Goal: Task Accomplishment & Management: Manage account settings

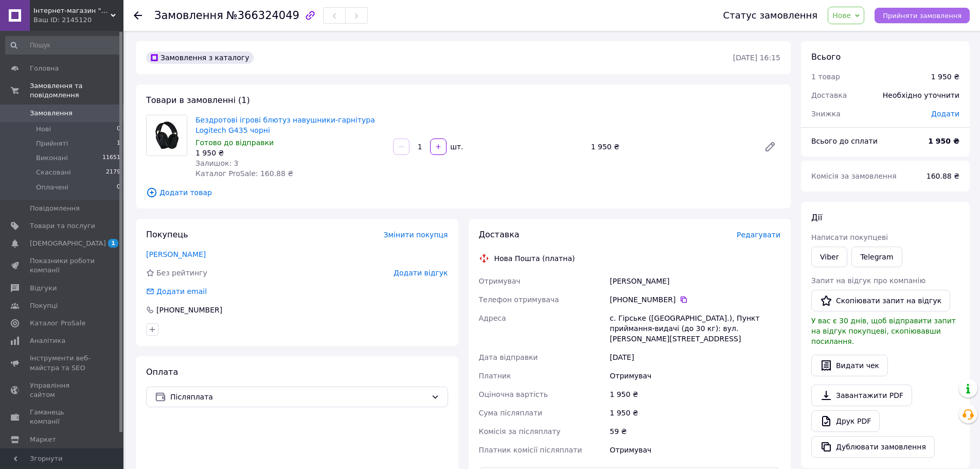
click at [911, 16] on span "Прийняти замовлення" at bounding box center [922, 16] width 79 height 8
click at [680, 299] on icon at bounding box center [684, 299] width 8 height 8
click at [185, 254] on link "[PERSON_NAME]" at bounding box center [176, 254] width 60 height 8
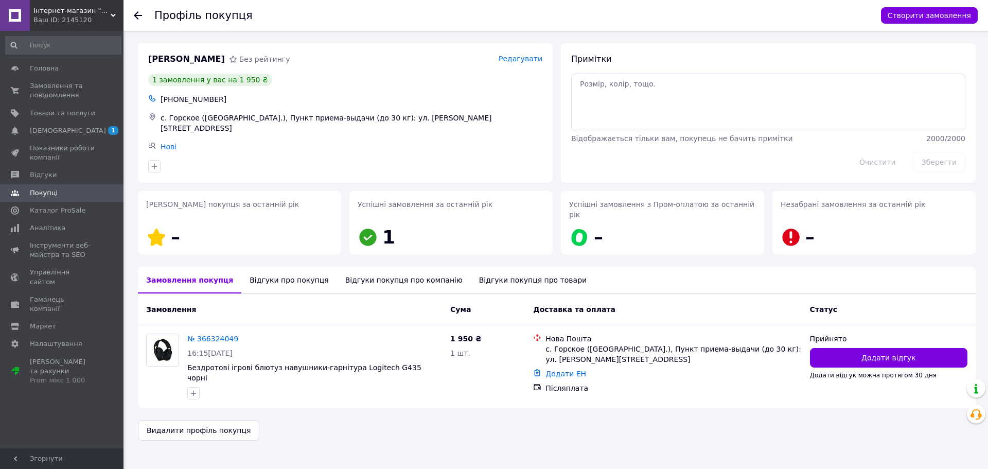
click at [275, 266] on div "Відгуки про покупця" at bounding box center [288, 279] width 95 height 27
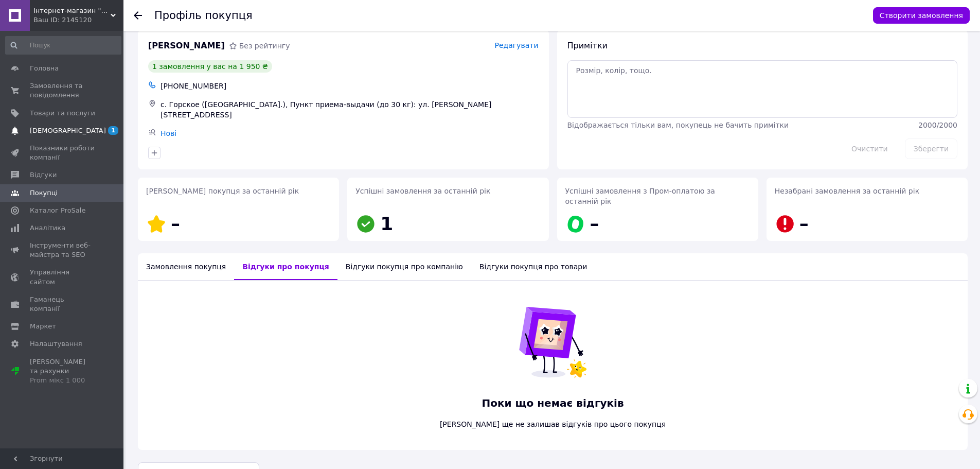
scroll to position [26, 0]
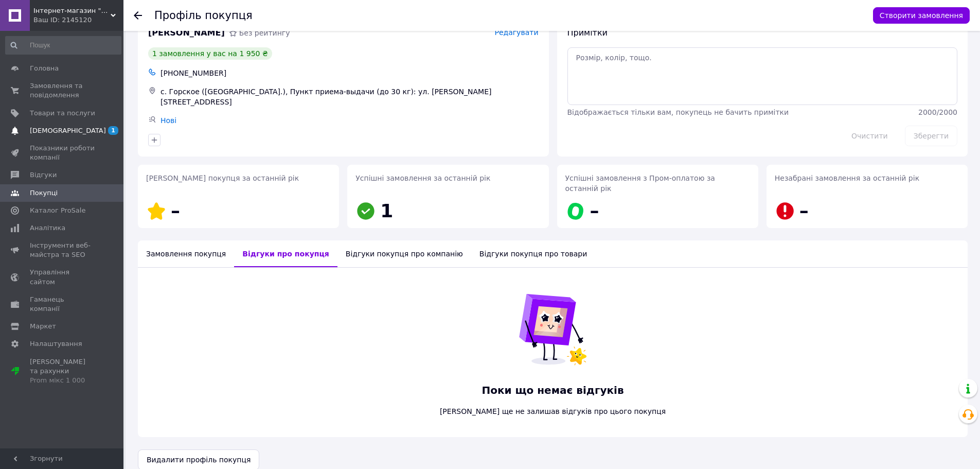
click at [59, 130] on span "[DEMOGRAPHIC_DATA]" at bounding box center [68, 130] width 76 height 9
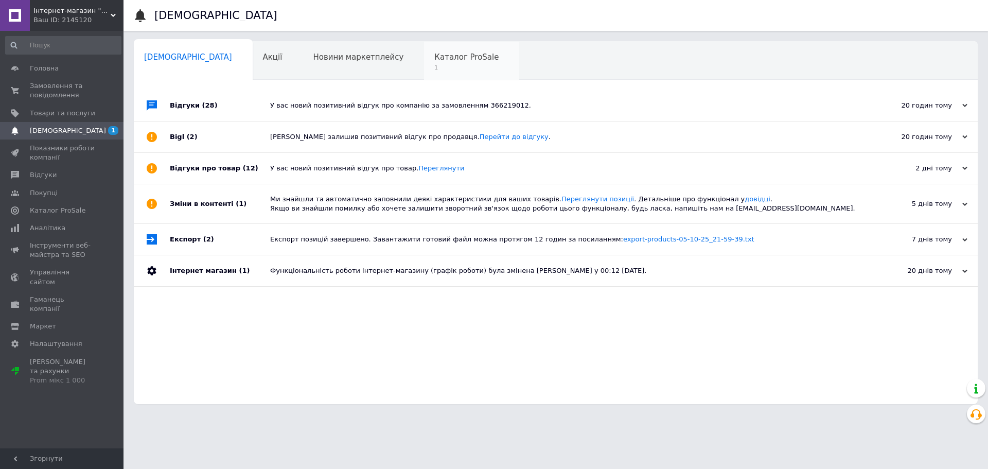
click at [434, 60] on span "Каталог ProSale" at bounding box center [466, 56] width 64 height 9
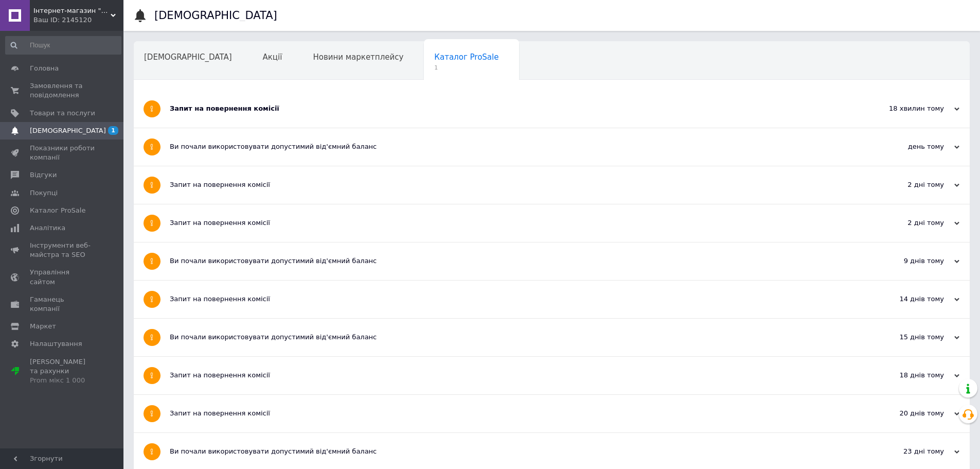
click at [253, 114] on div "Запит на повернення комісії" at bounding box center [513, 109] width 687 height 38
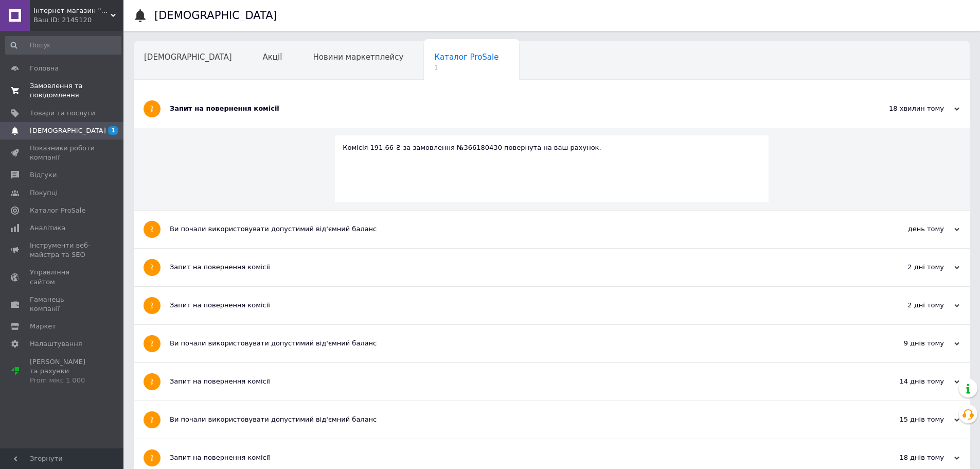
click at [57, 88] on span "Замовлення та повідомлення" at bounding box center [62, 90] width 65 height 19
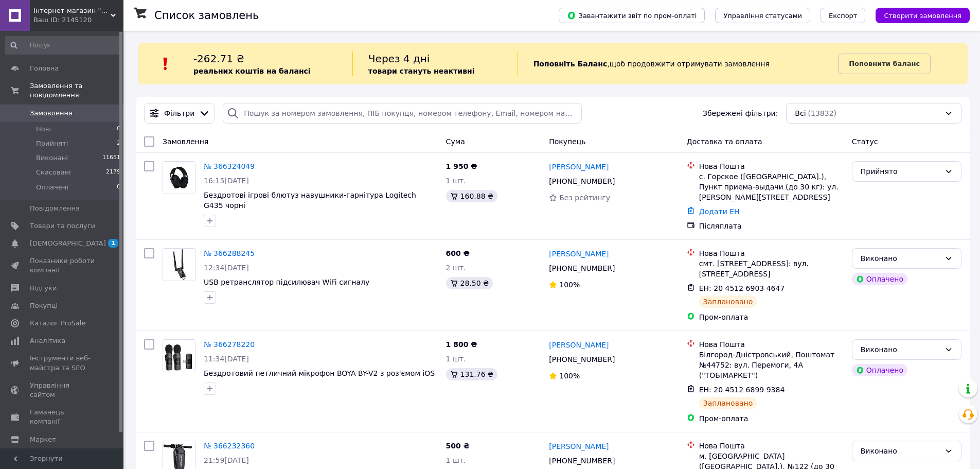
click at [227, 113] on icon at bounding box center [233, 113] width 12 height 12
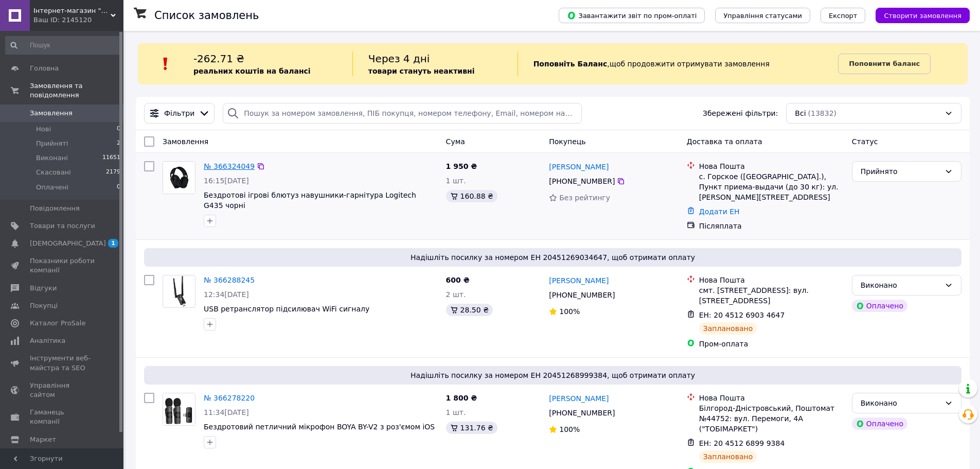
click at [229, 166] on link "№ 366324049" at bounding box center [229, 166] width 51 height 8
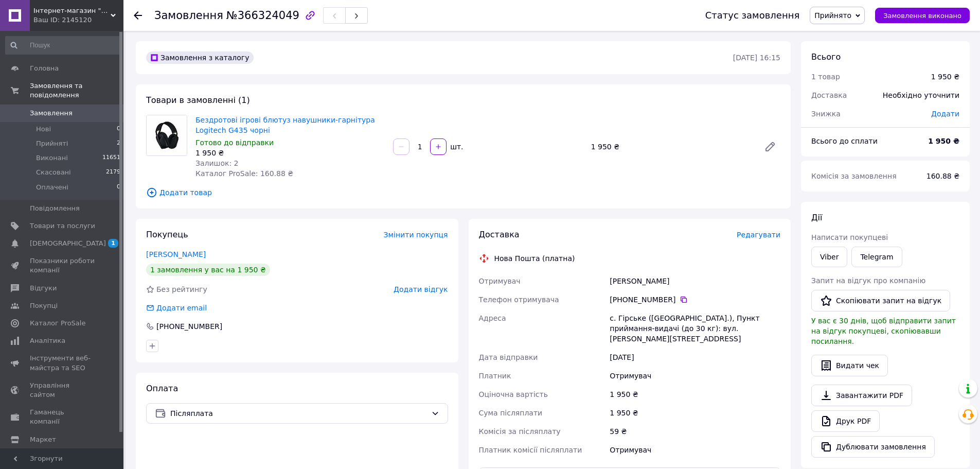
click at [356, 113] on div "Бездротові ігрові блютуз навушники-гарнітура Logitech G435 чорні Готово до відп…" at bounding box center [290, 147] width 198 height 68
drag, startPoint x: 382, startPoint y: 123, endPoint x: 353, endPoint y: 122, distance: 28.8
click at [353, 122] on span "Бездротові ігрові блютуз навушники-гарнітура Logitech G435 чорні" at bounding box center [289, 125] width 189 height 21
copy link "Logitech"
click at [680, 300] on icon at bounding box center [684, 299] width 8 height 8
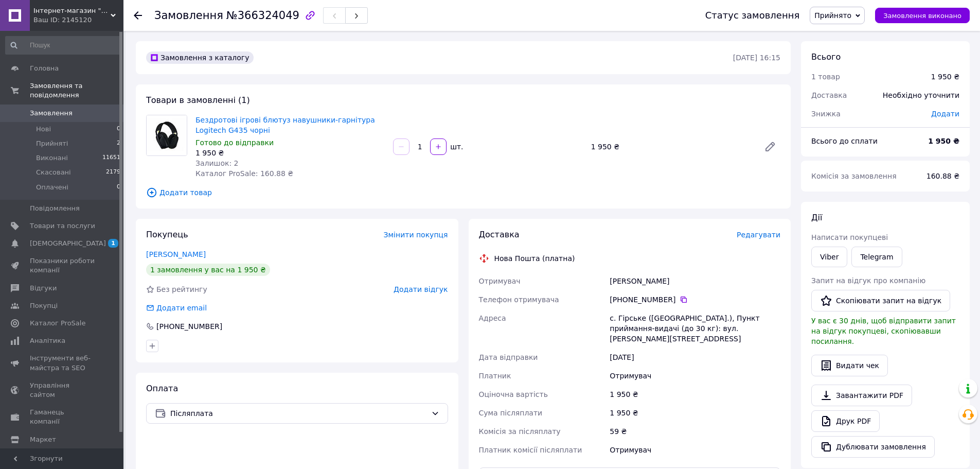
drag, startPoint x: 676, startPoint y: 280, endPoint x: 602, endPoint y: 280, distance: 74.1
click at [602, 280] on div "Отримувач [PERSON_NAME] Телефон отримувача [PHONE_NUMBER]   Адреса с. Гірське (…" at bounding box center [630, 365] width 306 height 187
copy div "Отримувач [PERSON_NAME]"
click at [621, 319] on div "с. Гірське ([GEOGRAPHIC_DATA].), Пункт приймання-видачі (до 30 кг): вул. [PERSO…" at bounding box center [695, 328] width 175 height 39
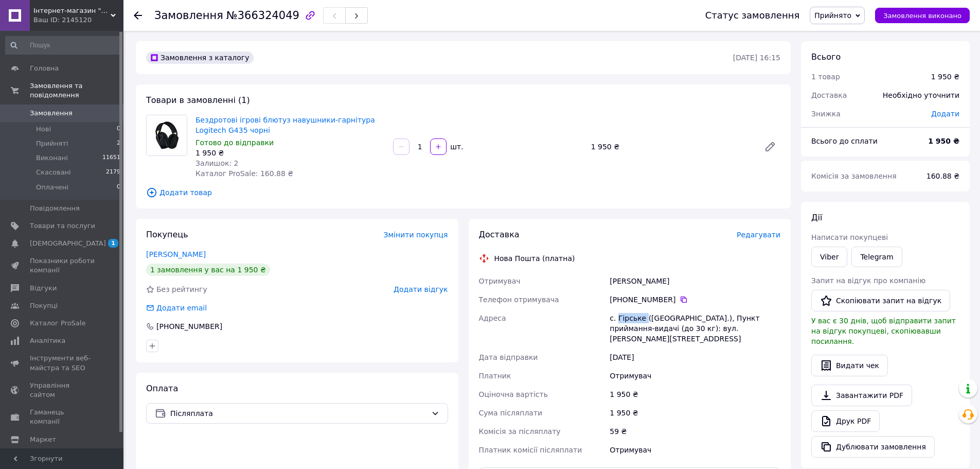
copy div "Гірське"
click at [618, 319] on div "с. Гірське ([GEOGRAPHIC_DATA].), Пункт приймання-видачі (до 30 кг): вул. [PERSO…" at bounding box center [695, 328] width 175 height 39
drag, startPoint x: 618, startPoint y: 318, endPoint x: 689, endPoint y: 320, distance: 71.0
click at [689, 320] on div "с. Гірське ([GEOGRAPHIC_DATA].), Пункт приймання-видачі (до 30 кг): вул. [PERSO…" at bounding box center [695, 328] width 175 height 39
click at [619, 319] on div "с. Гірське ([GEOGRAPHIC_DATA].), Пункт приймання-видачі (до 30 кг): вул. [PERSO…" at bounding box center [695, 328] width 175 height 39
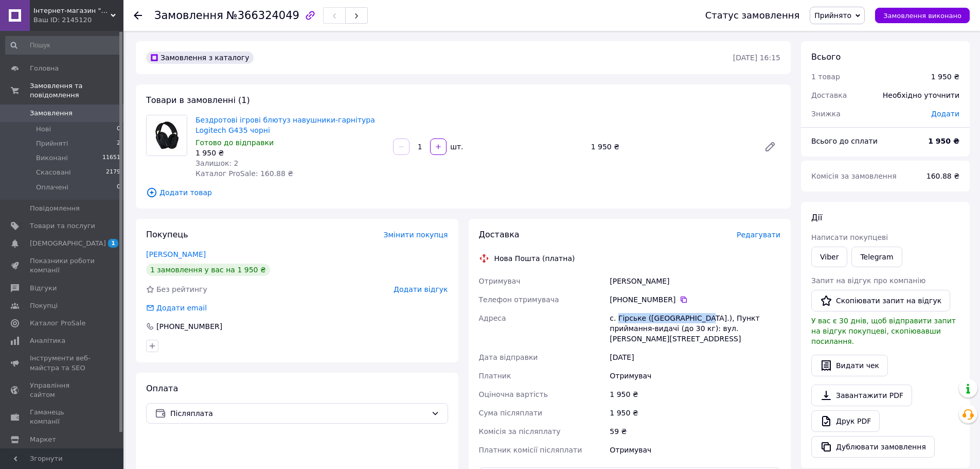
drag, startPoint x: 616, startPoint y: 319, endPoint x: 691, endPoint y: 317, distance: 75.1
click at [693, 317] on div "с. Гірське ([GEOGRAPHIC_DATA].), Пункт приймання-видачі (до 30 кг): вул. [PERSO…" at bounding box center [695, 328] width 175 height 39
copy div "Гірське ([GEOGRAPHIC_DATA]."
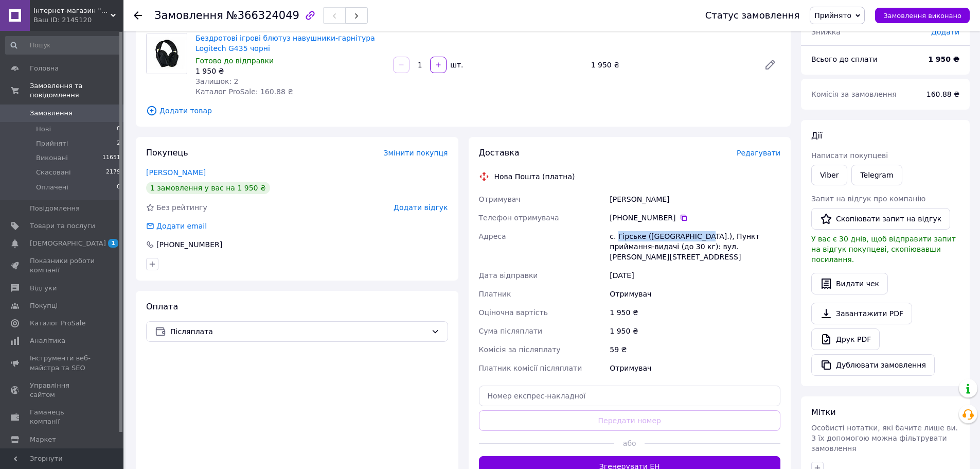
scroll to position [154, 0]
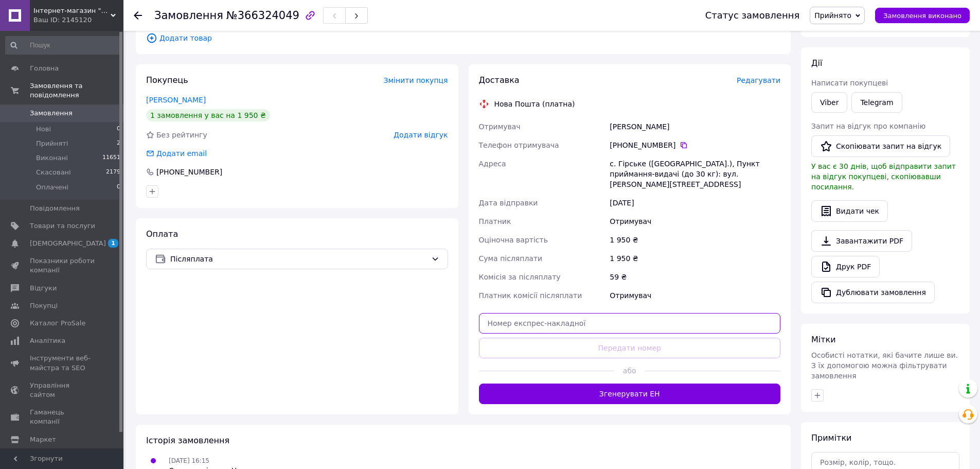
click at [626, 314] on input "text" at bounding box center [630, 323] width 302 height 21
paste input "20451269164363"
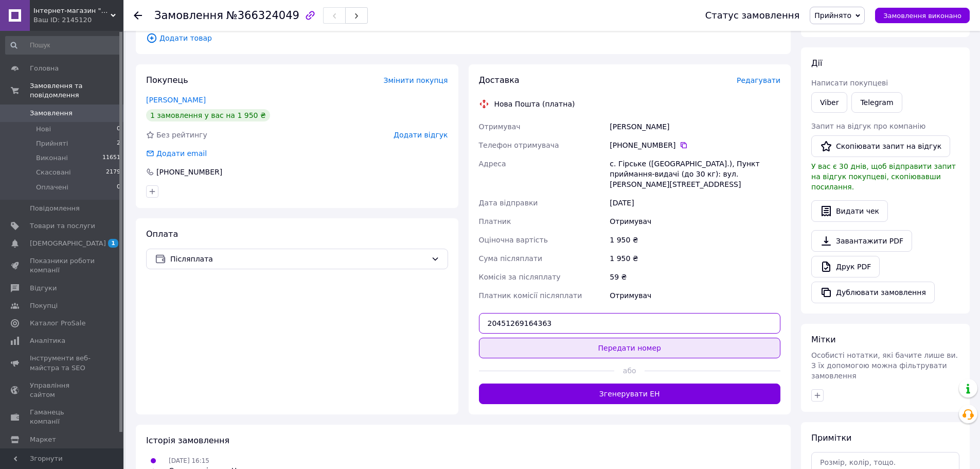
type input "20451269164363"
click at [625, 338] on button "Передати номер" at bounding box center [630, 347] width 302 height 21
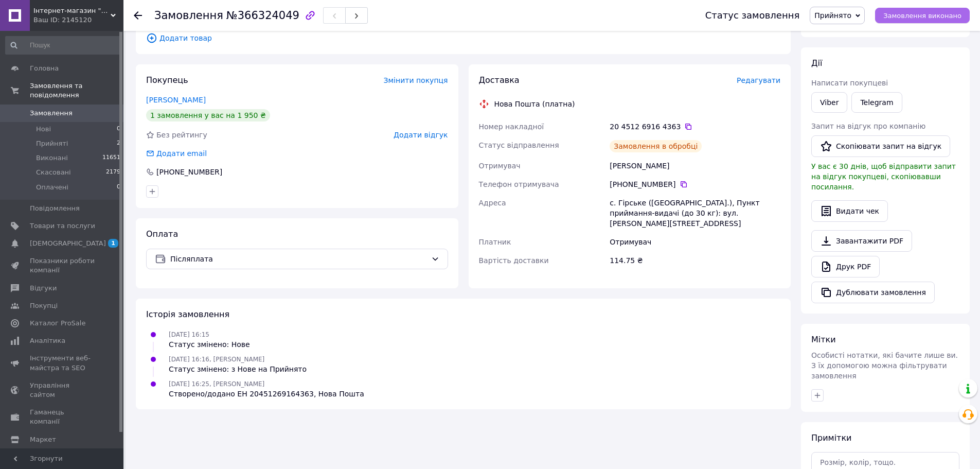
click at [915, 19] on span "Замовлення виконано" at bounding box center [922, 16] width 78 height 8
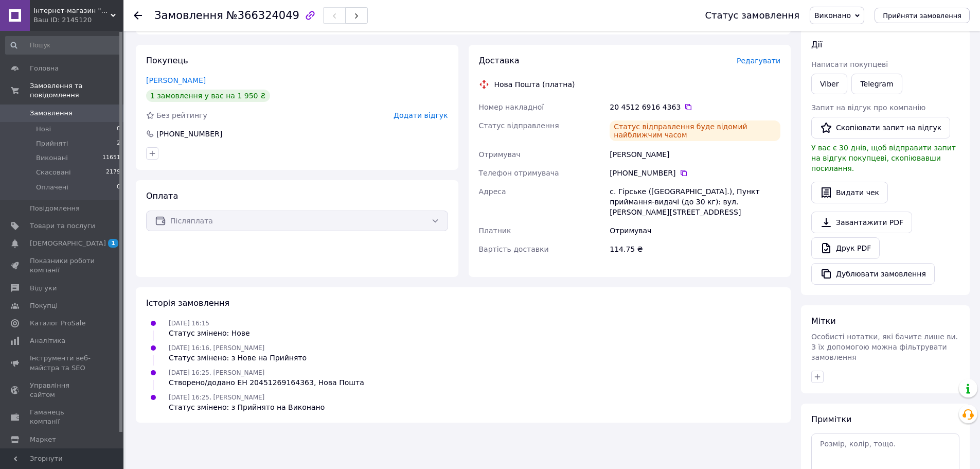
scroll to position [0, 0]
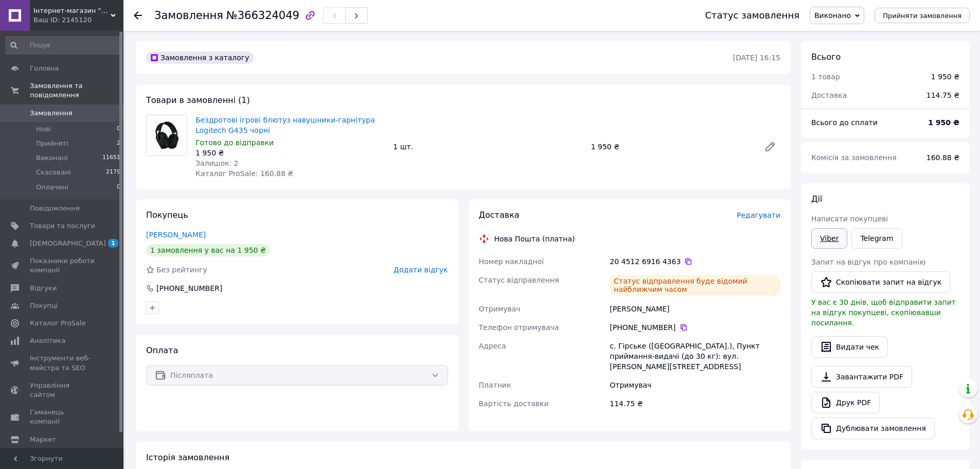
click at [828, 241] on link "Viber" at bounding box center [829, 238] width 36 height 21
click at [44, 239] on span "[DEMOGRAPHIC_DATA]" at bounding box center [68, 243] width 76 height 9
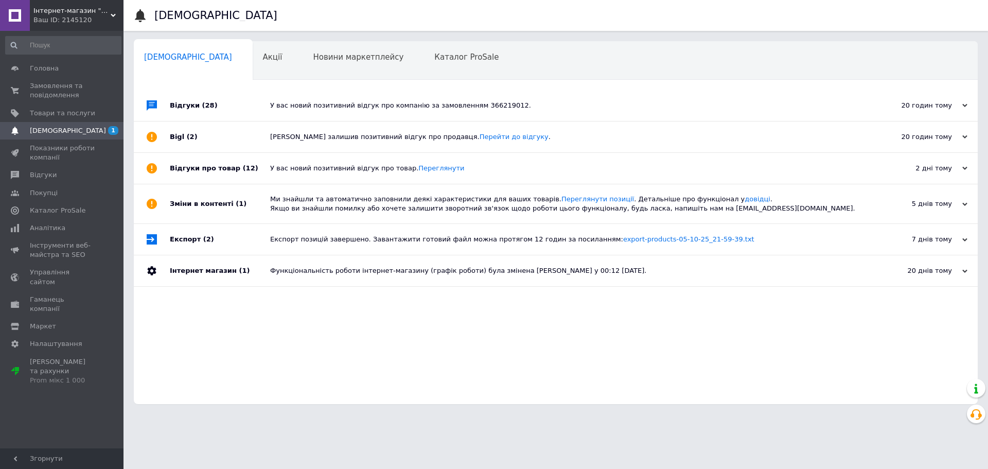
click at [374, 110] on div "У вас новий позитивний відгук про компанію за замовленням 366219012." at bounding box center [567, 105] width 594 height 9
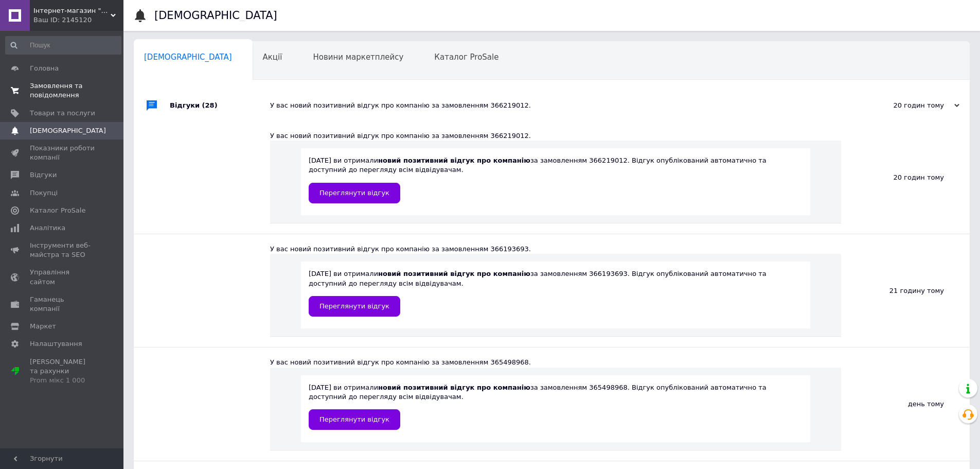
click at [55, 85] on span "Замовлення та повідомлення" at bounding box center [62, 90] width 65 height 19
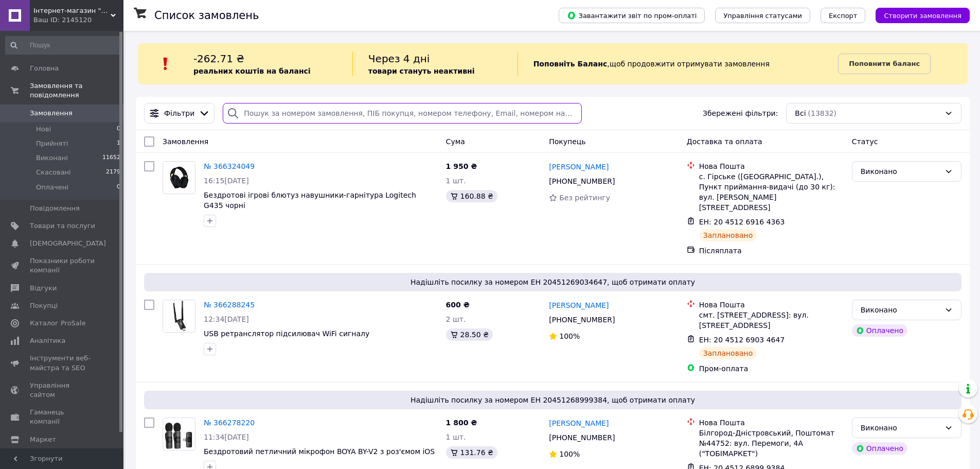
click at [293, 112] on input "search" at bounding box center [402, 113] width 359 height 21
click at [324, 119] on input "search" at bounding box center [402, 113] width 359 height 21
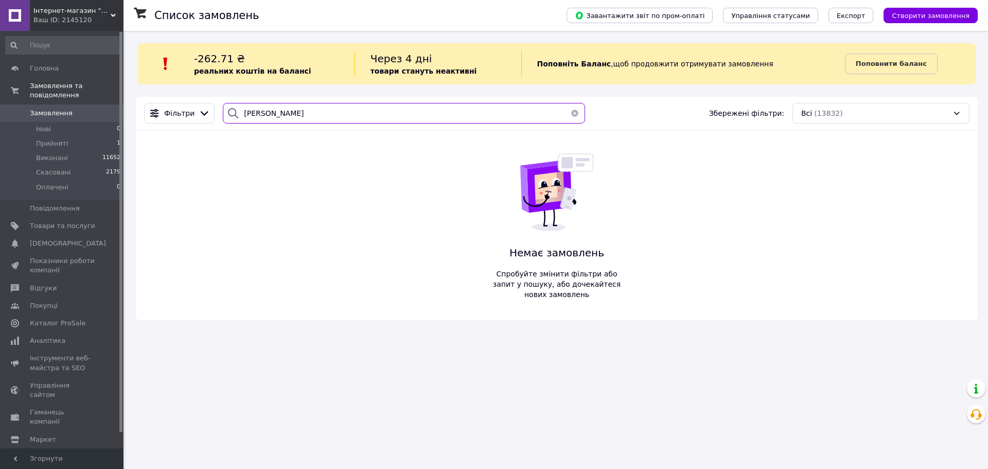
type input "[PERSON_NAME]"
click at [47, 139] on span "Прийняті" at bounding box center [52, 143] width 32 height 9
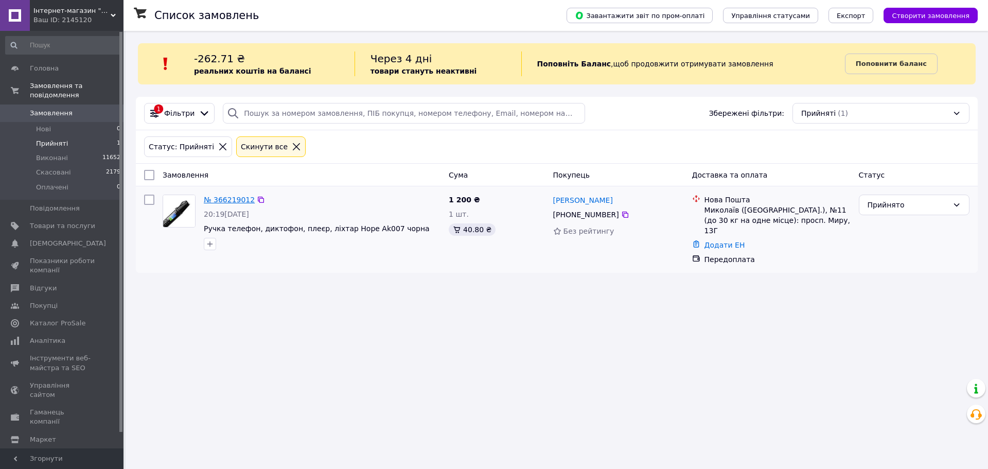
click at [231, 198] on link "№ 366219012" at bounding box center [229, 199] width 51 height 8
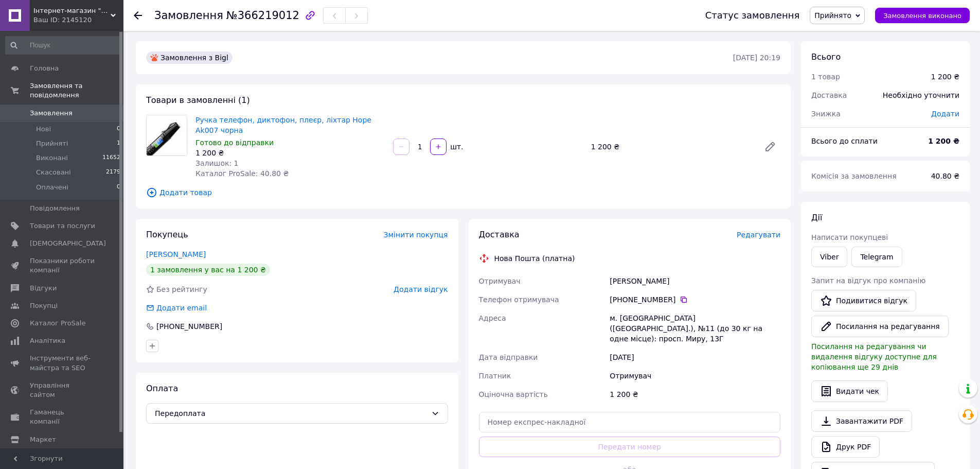
click at [48, 109] on span "Замовлення" at bounding box center [51, 113] width 43 height 9
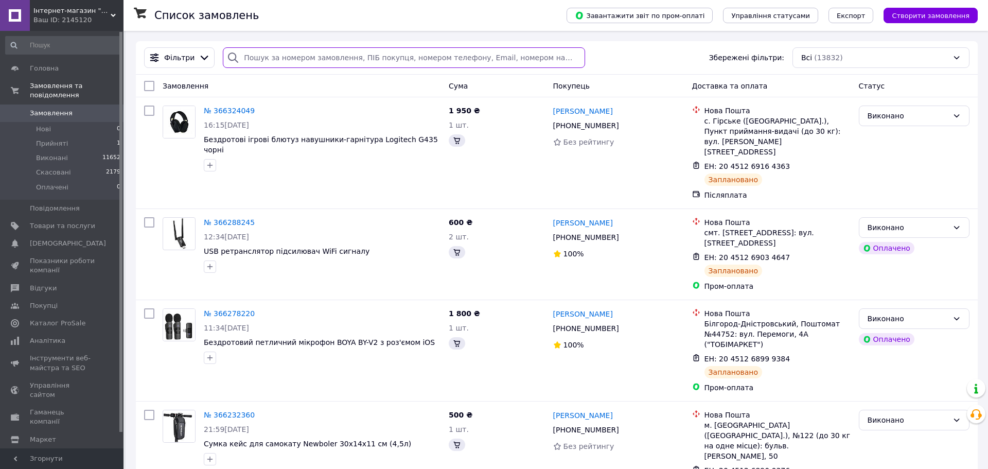
click at [510, 55] on input "search" at bounding box center [404, 57] width 362 height 21
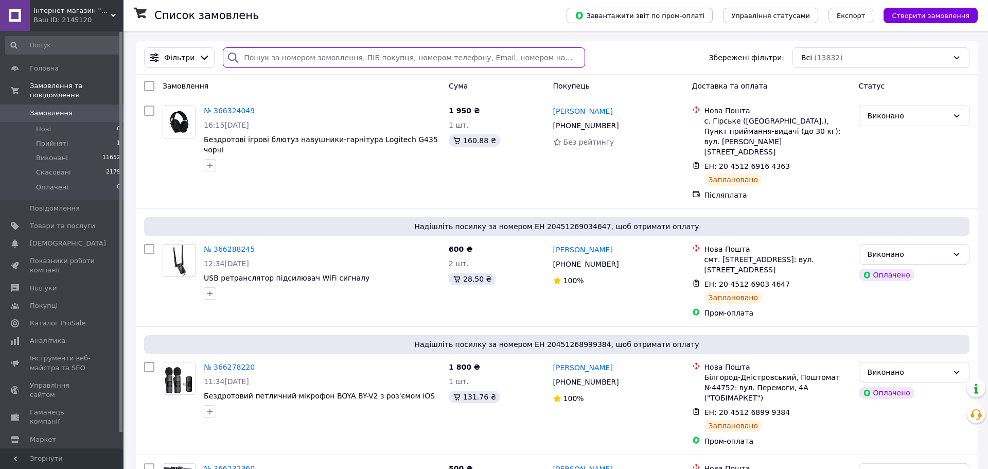
paste input "(067)8474284"
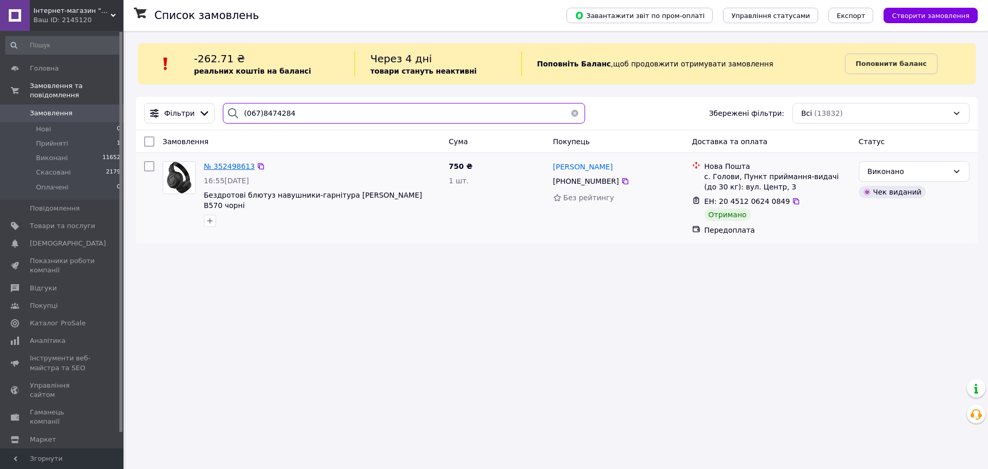
type input "(067)8474284"
click at [220, 167] on span "№ 352498613" at bounding box center [229, 166] width 51 height 8
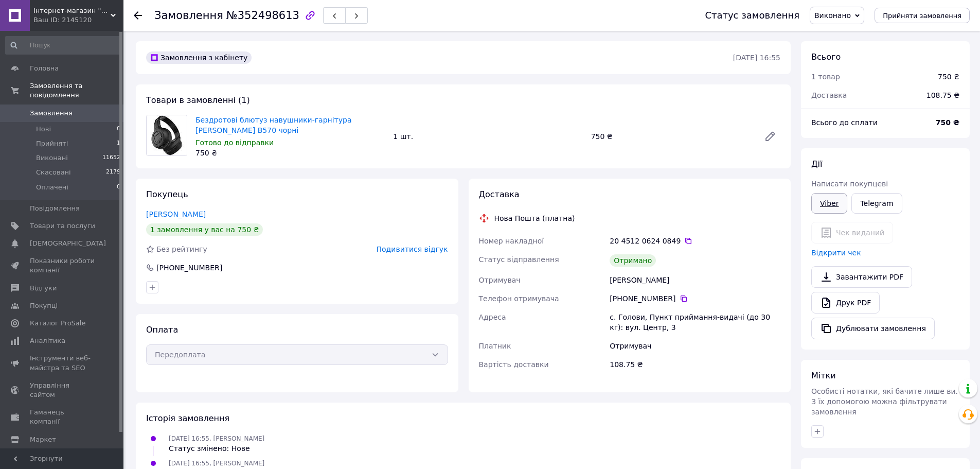
click at [827, 205] on link "Viber" at bounding box center [829, 203] width 36 height 21
